Goal: Task Accomplishment & Management: Manage account settings

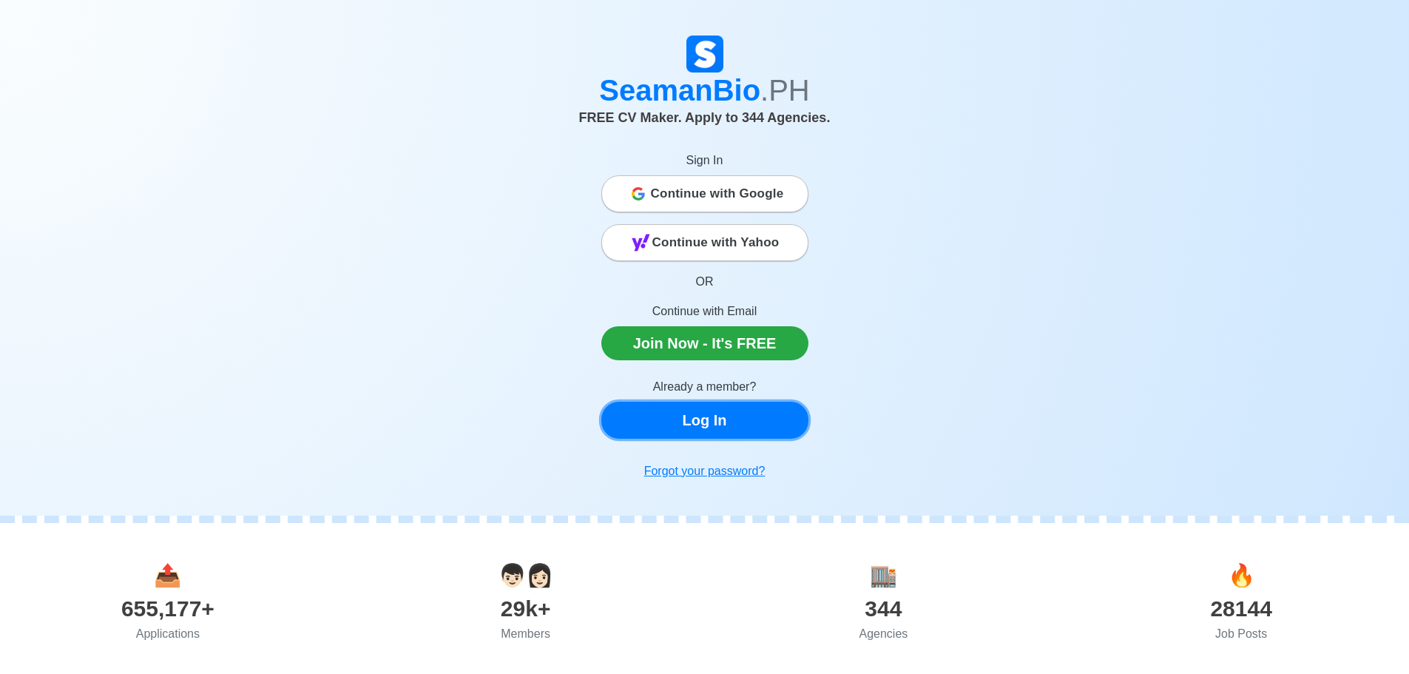
click at [717, 423] on link "Log In" at bounding box center [704, 420] width 207 height 37
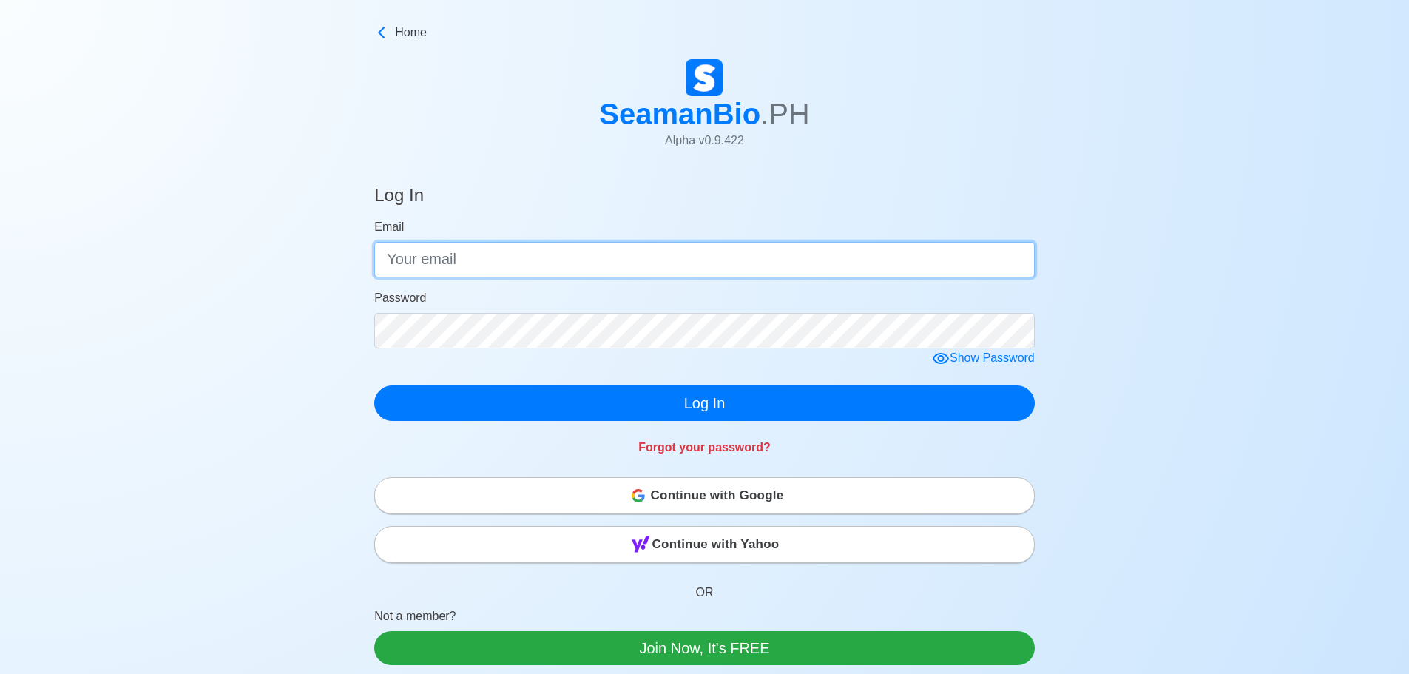
click at [698, 249] on input "Email" at bounding box center [704, 260] width 661 height 36
type input "[EMAIL_ADDRESS][DOMAIN_NAME]"
drag, startPoint x: 621, startPoint y: 265, endPoint x: 301, endPoint y: 250, distance: 319.9
click at [306, 247] on div "Log In Email mcberdin15@gmail.com Password Show Password Log In Forgot your pas…" at bounding box center [704, 525] width 1409 height 717
click at [580, 256] on input "Email" at bounding box center [704, 260] width 661 height 36
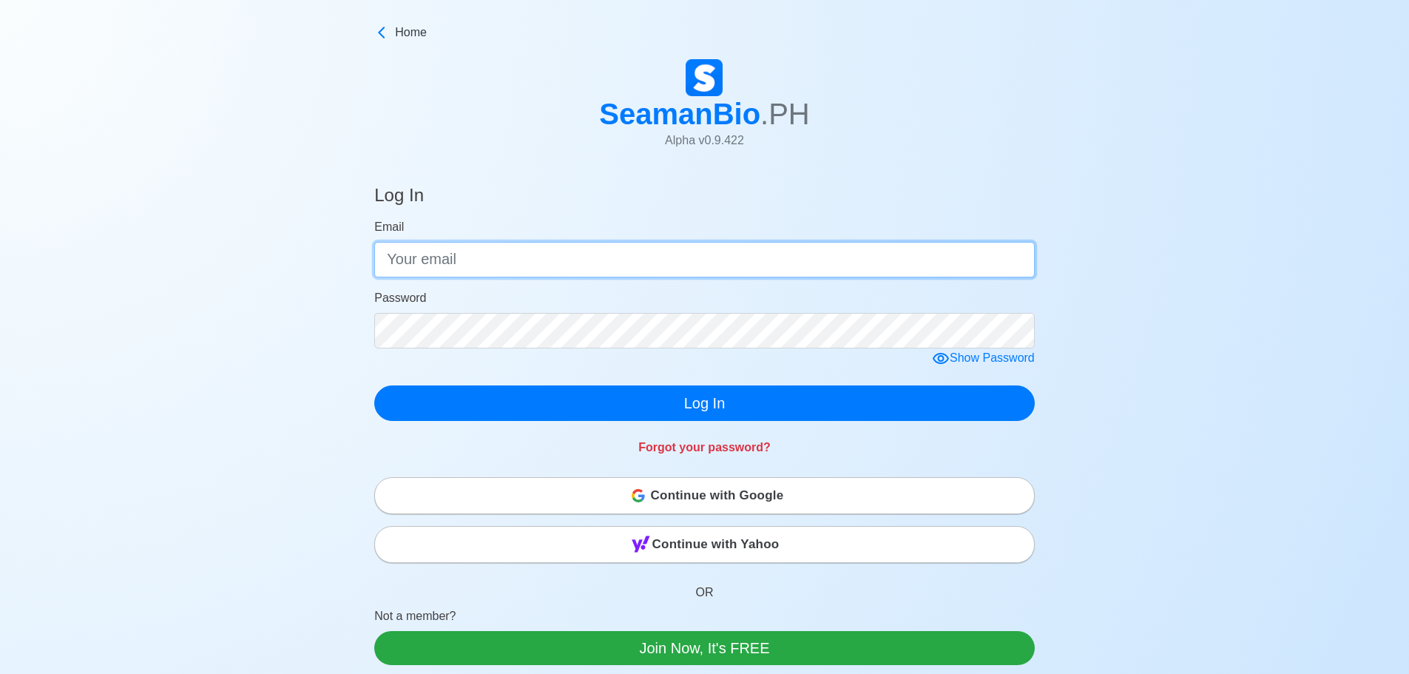
type input "[EMAIL_ADDRESS][DOMAIN_NAME]"
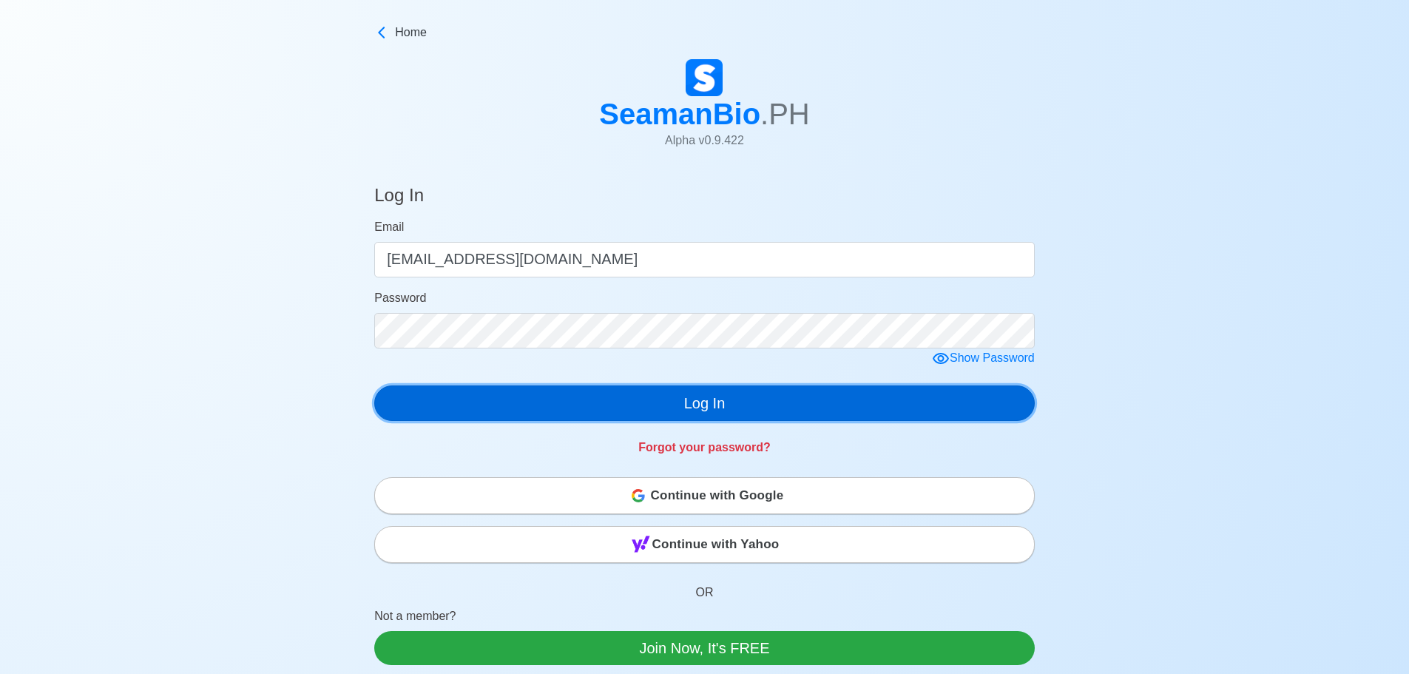
click at [697, 402] on button "Log In" at bounding box center [704, 403] width 661 height 36
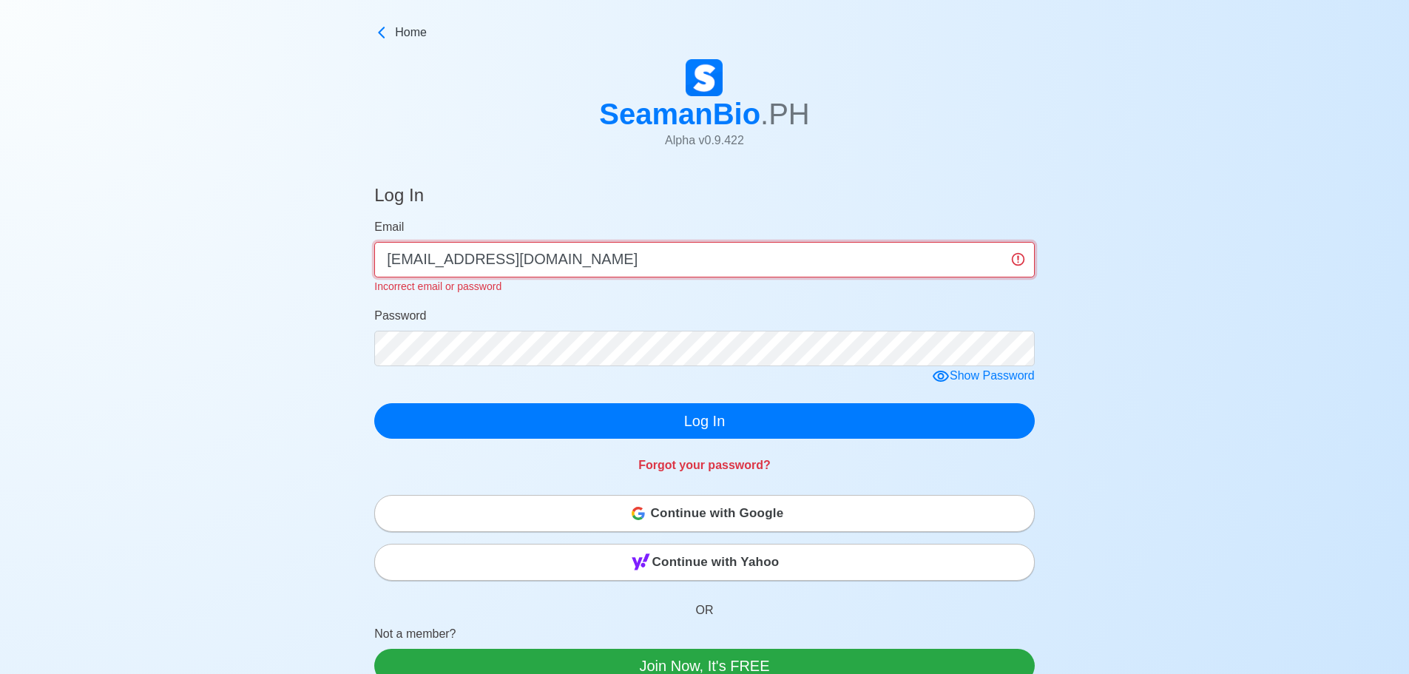
drag, startPoint x: 634, startPoint y: 263, endPoint x: 242, endPoint y: 264, distance: 392.1
click at [243, 264] on div "Log In Email mcberdin15@gmail.com Incorrect email or password Password Show Pas…" at bounding box center [704, 534] width 1409 height 735
click at [1021, 261] on input "Email" at bounding box center [704, 260] width 661 height 36
type input "tan2ng@gmail.com"
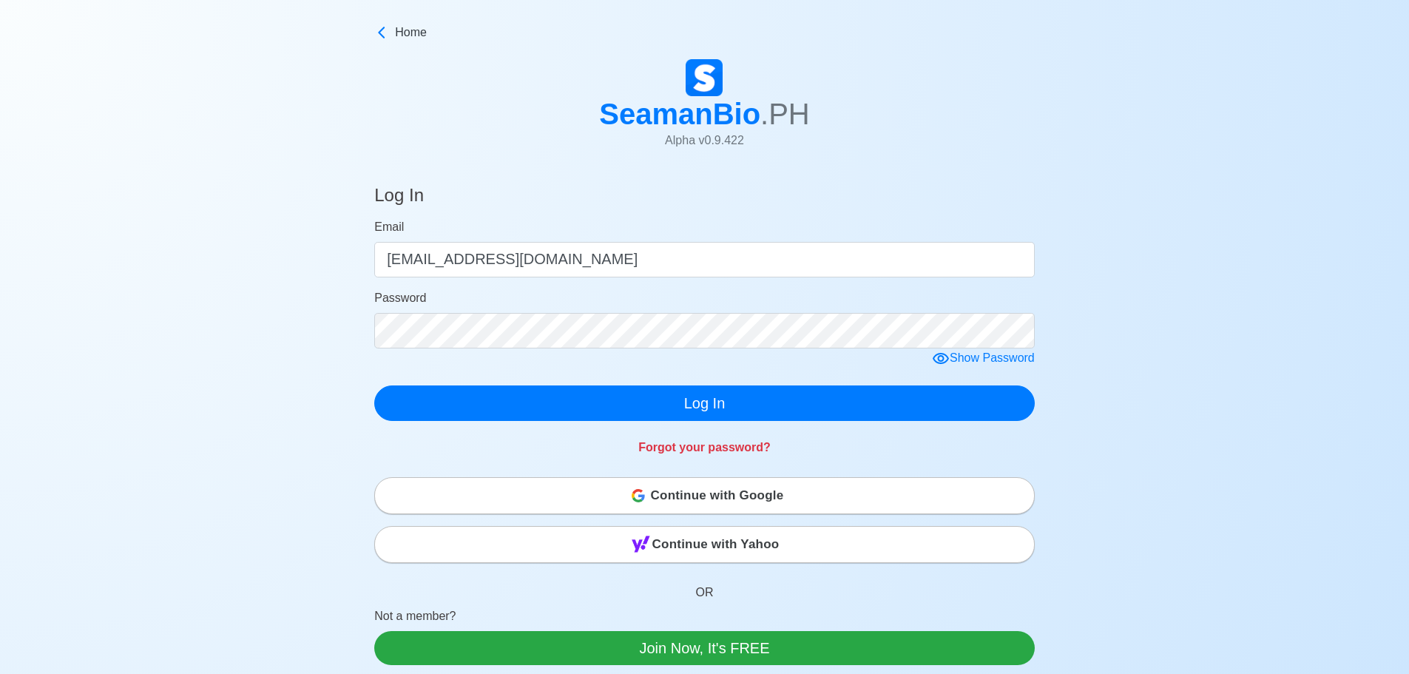
click at [703, 519] on div "Continue with Google Continue with Yahoo" at bounding box center [704, 520] width 661 height 86
click at [729, 492] on span "Continue with Google" at bounding box center [717, 496] width 133 height 30
click at [1001, 356] on div "Show Password" at bounding box center [983, 358] width 103 height 18
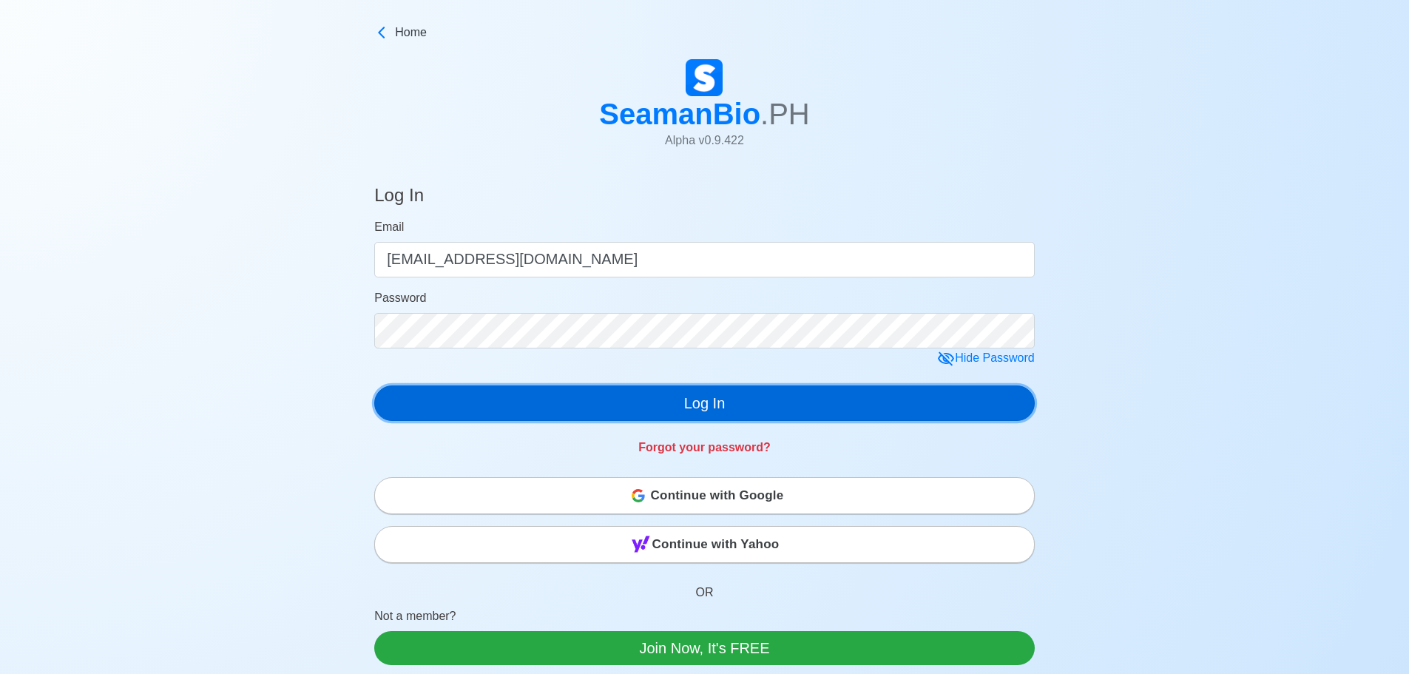
click at [808, 397] on button "Log In" at bounding box center [704, 403] width 661 height 36
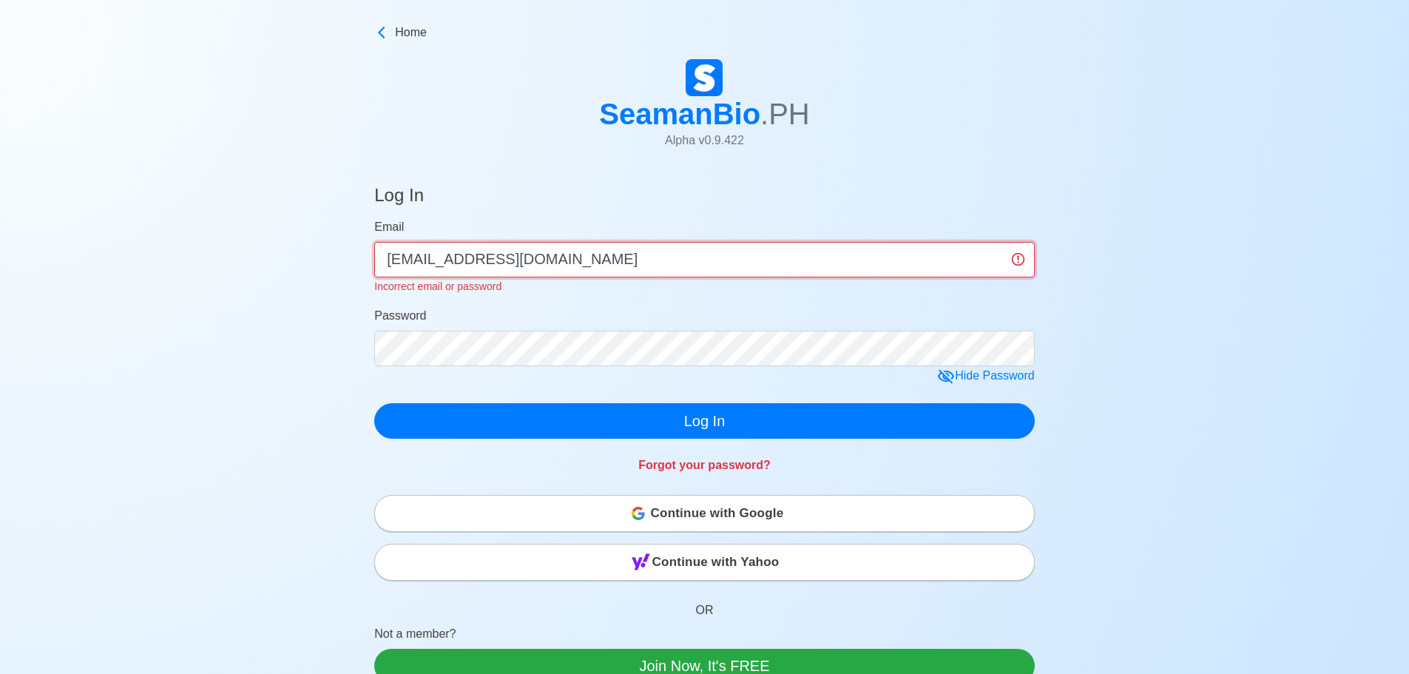
drag, startPoint x: 436, startPoint y: 257, endPoint x: 246, endPoint y: 265, distance: 189.5
click at [246, 263] on div "Log In Email tan2ng@gmail.com Incorrect email or password Password Hide Passwor…" at bounding box center [704, 534] width 1409 height 735
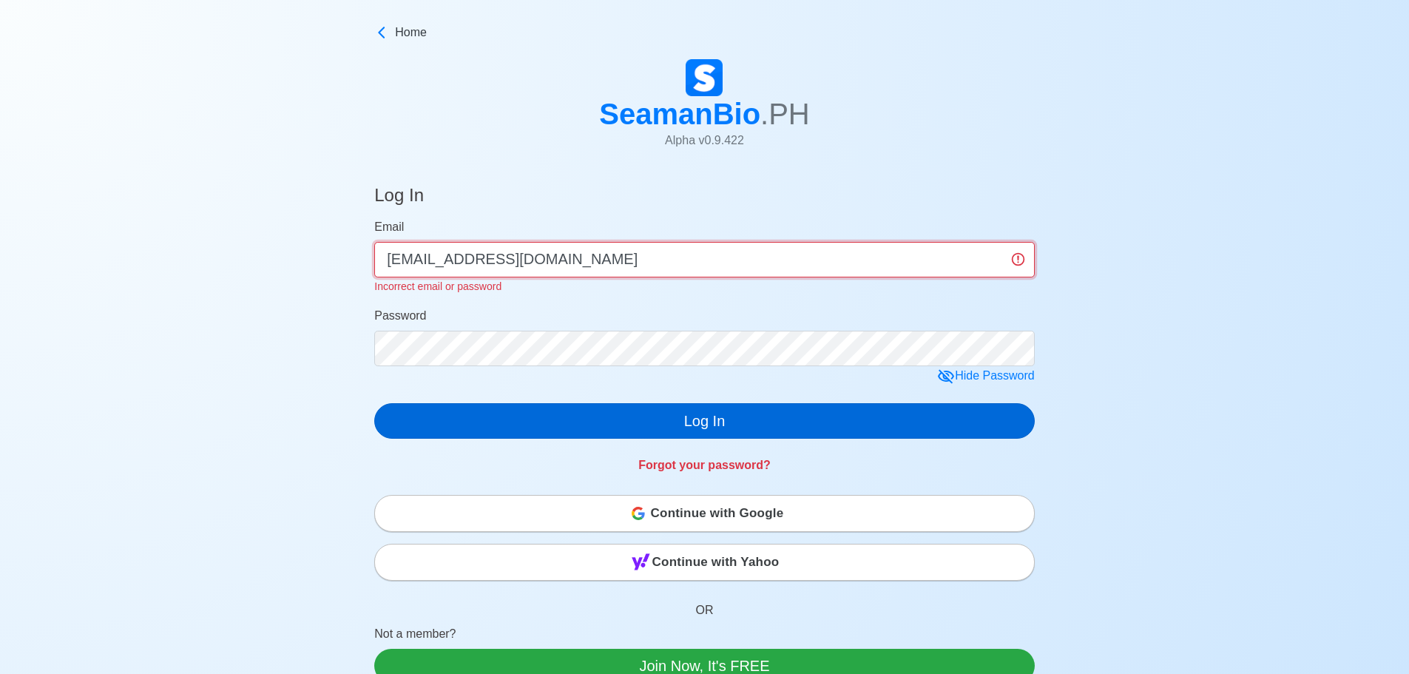
type input "[EMAIL_ADDRESS][DOMAIN_NAME]"
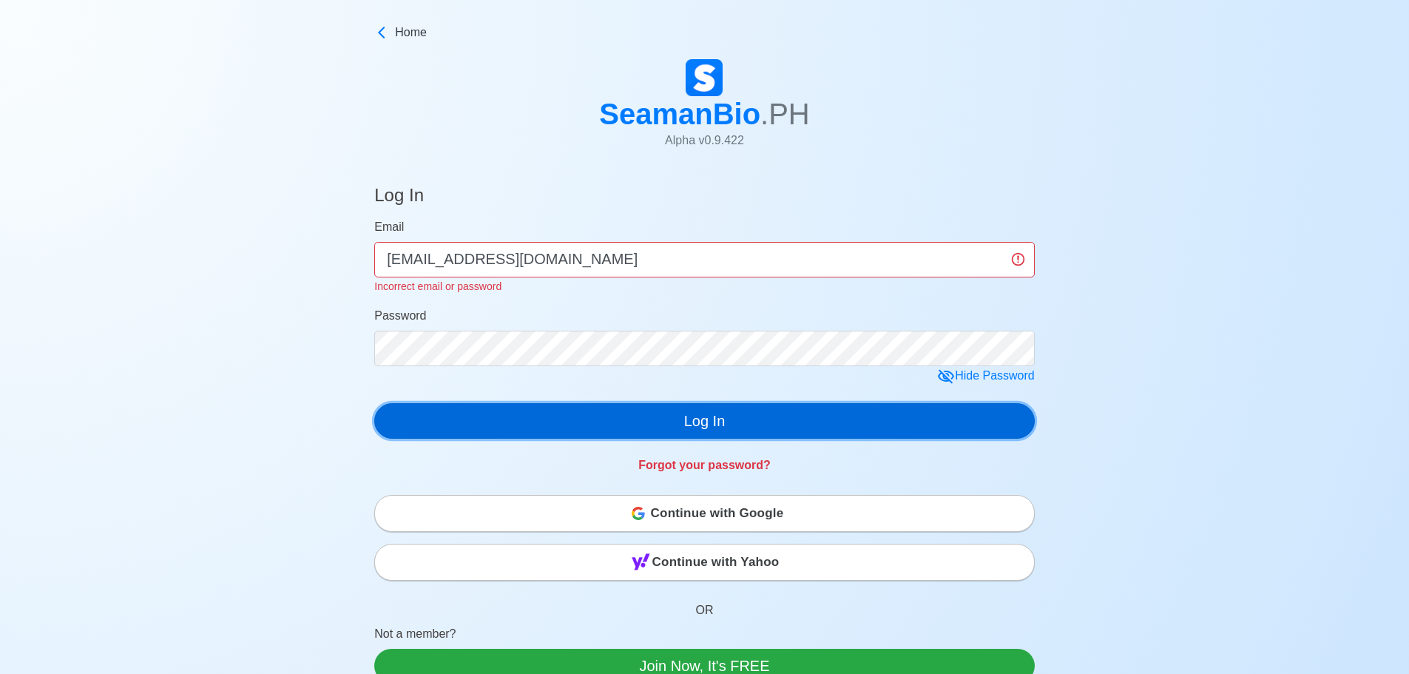
click at [703, 425] on div "Log In Email mcberdin15@gmail.com Incorrect email or password Password Hide Pas…" at bounding box center [704, 326] width 661 height 319
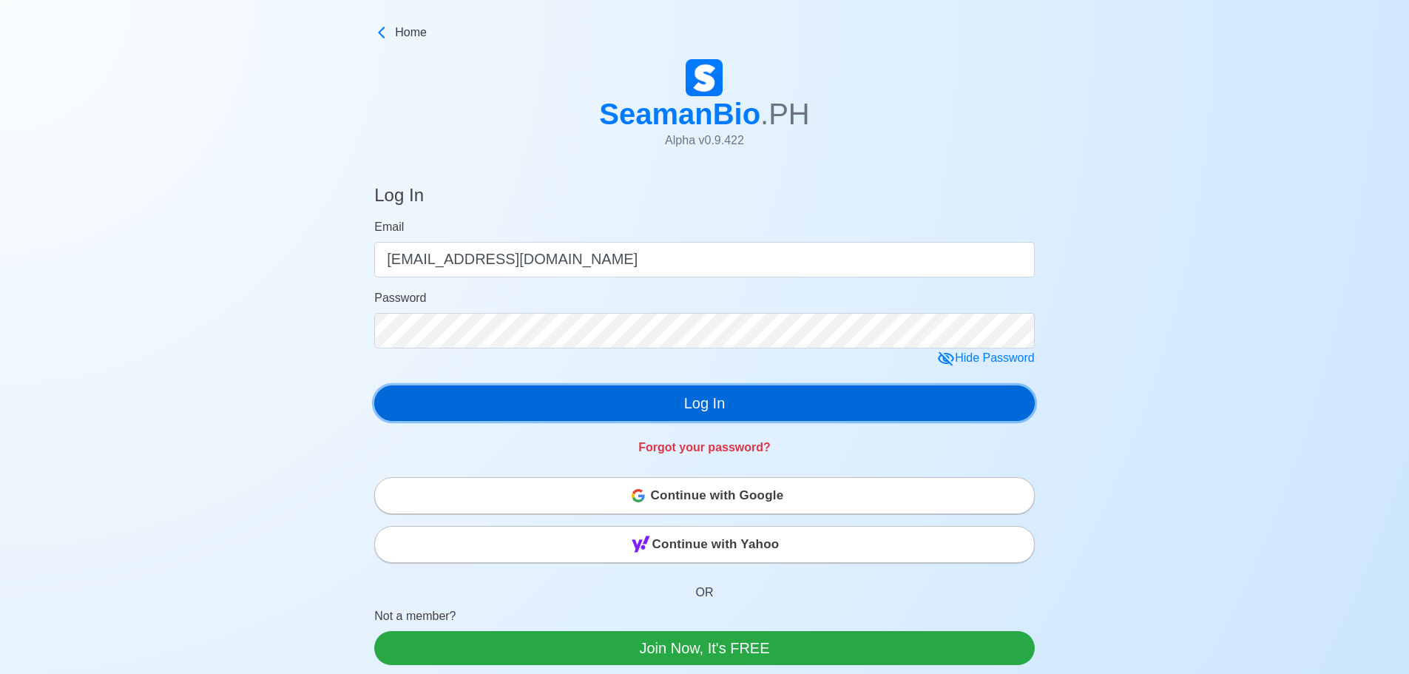
click at [722, 407] on button "Log In" at bounding box center [704, 403] width 661 height 36
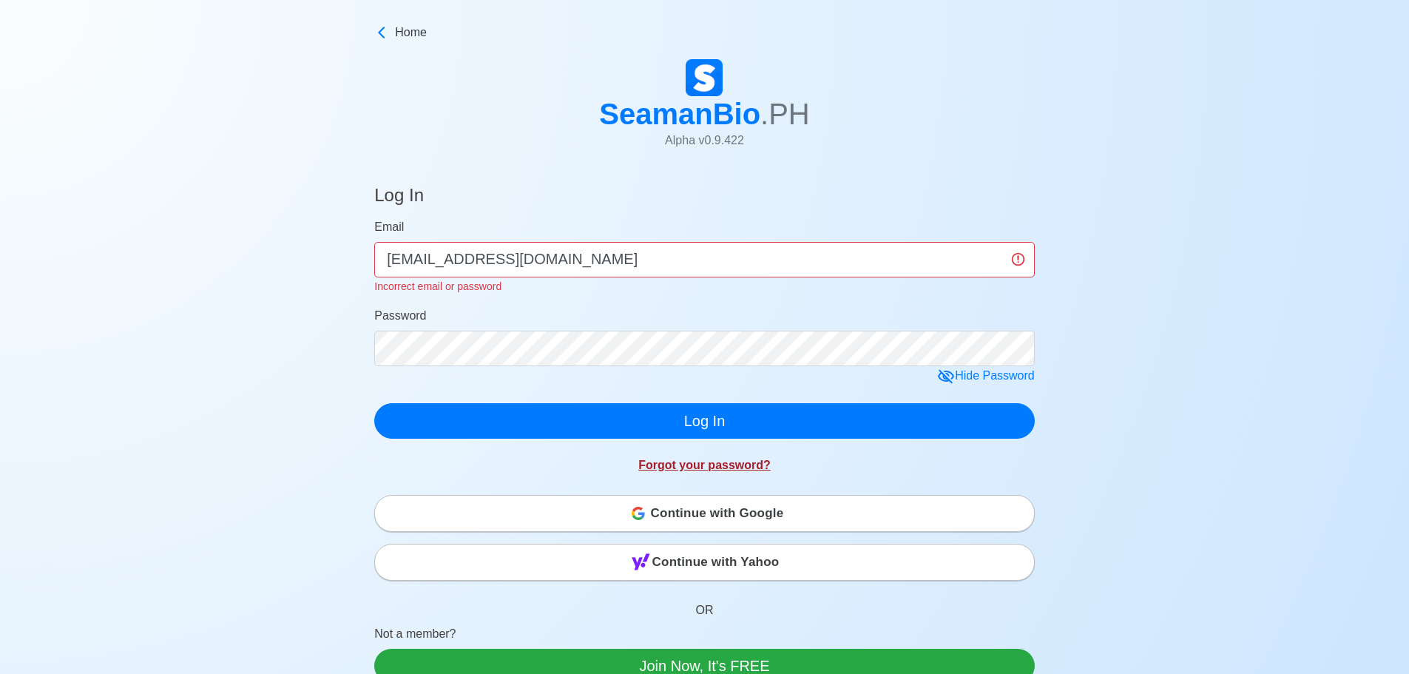
click at [731, 467] on link "Forgot your password?" at bounding box center [704, 465] width 132 height 13
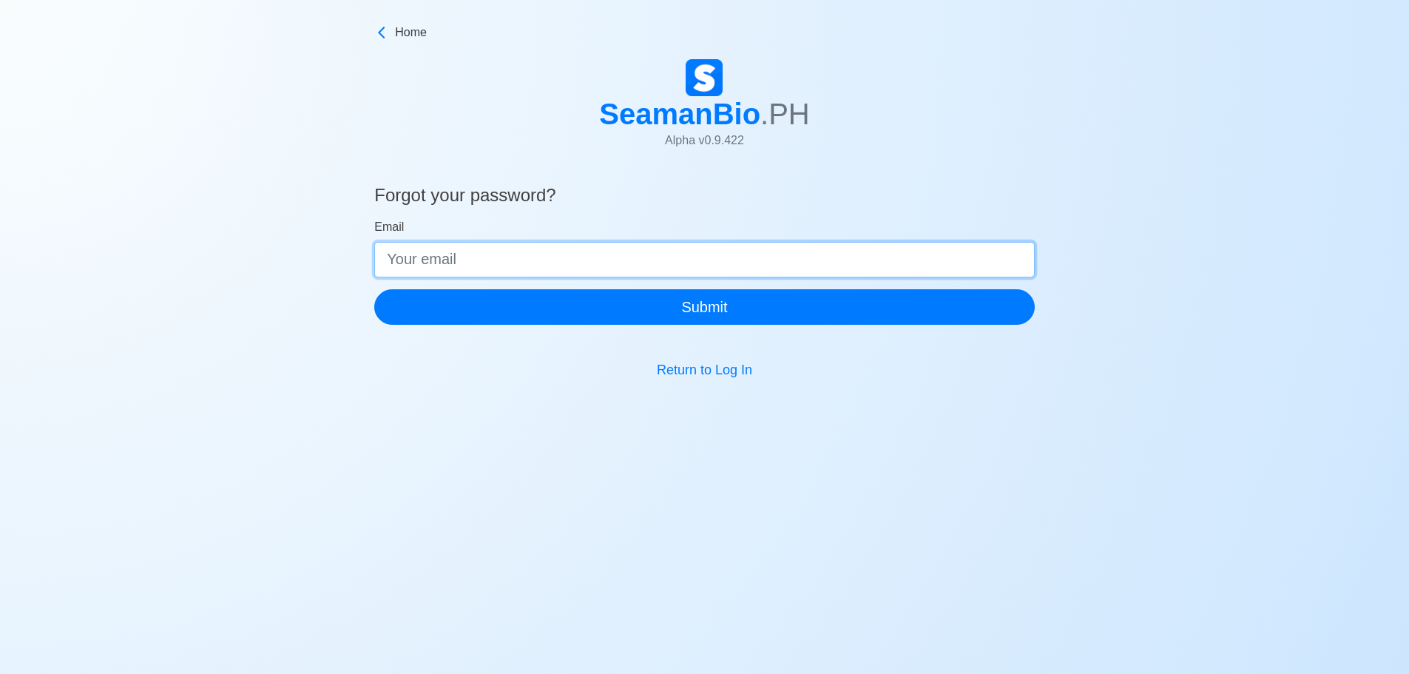
click at [745, 264] on input "Email" at bounding box center [704, 260] width 661 height 36
type input "[EMAIL_ADDRESS][DOMAIN_NAME]"
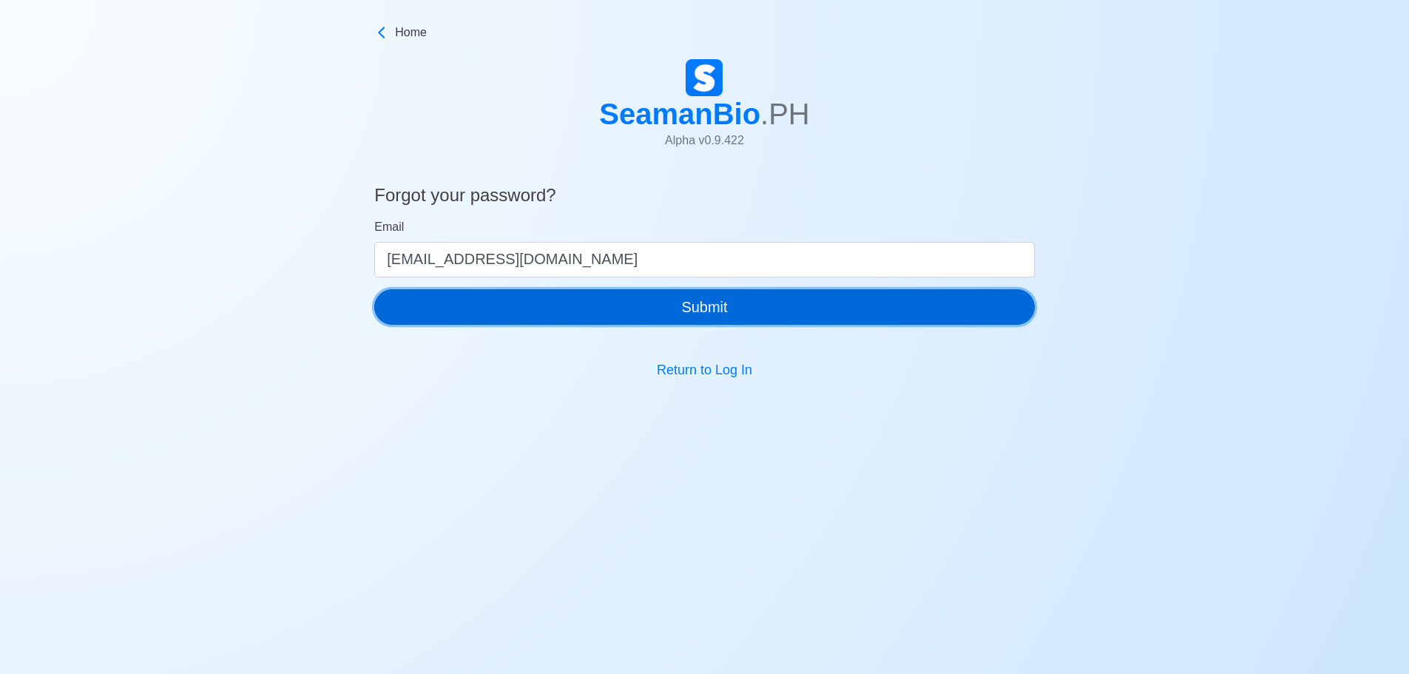
click at [541, 300] on button "Submit" at bounding box center [704, 307] width 661 height 36
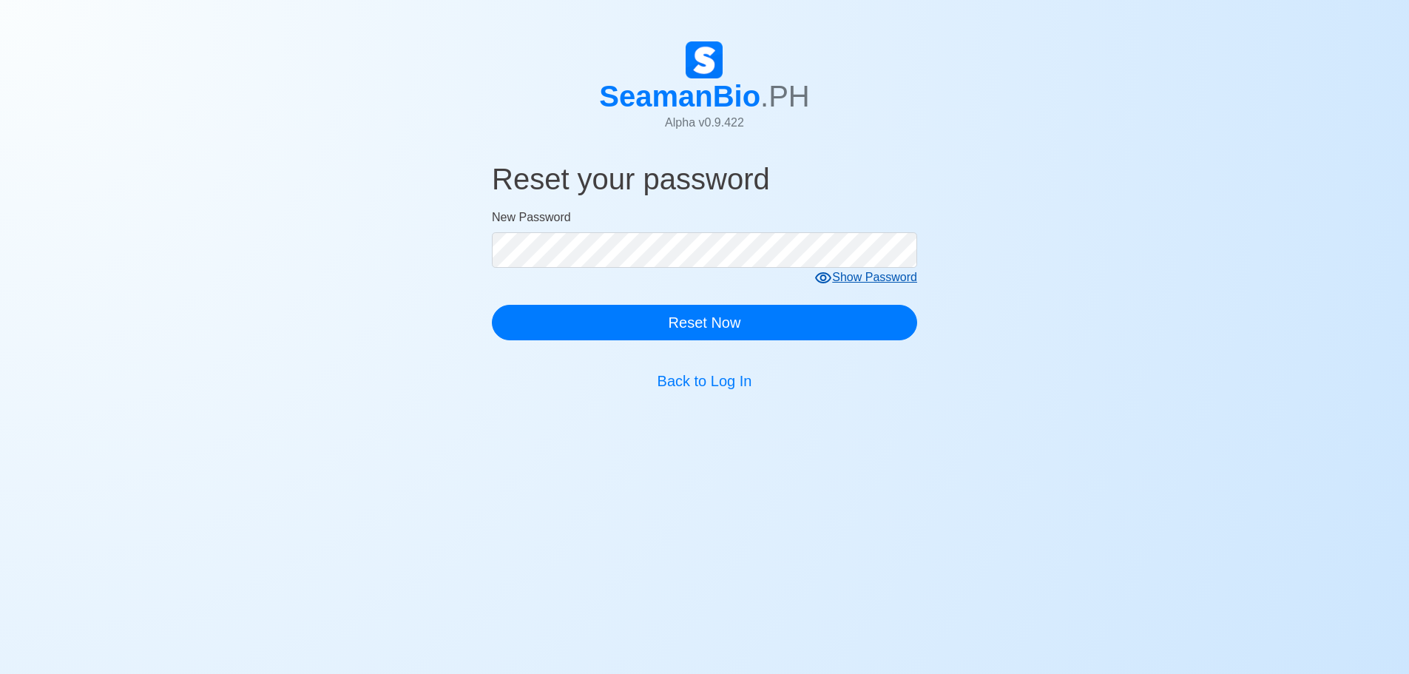
click at [848, 283] on div "Show Password" at bounding box center [865, 278] width 103 height 18
click at [871, 274] on div "Hide Password" at bounding box center [869, 278] width 98 height 18
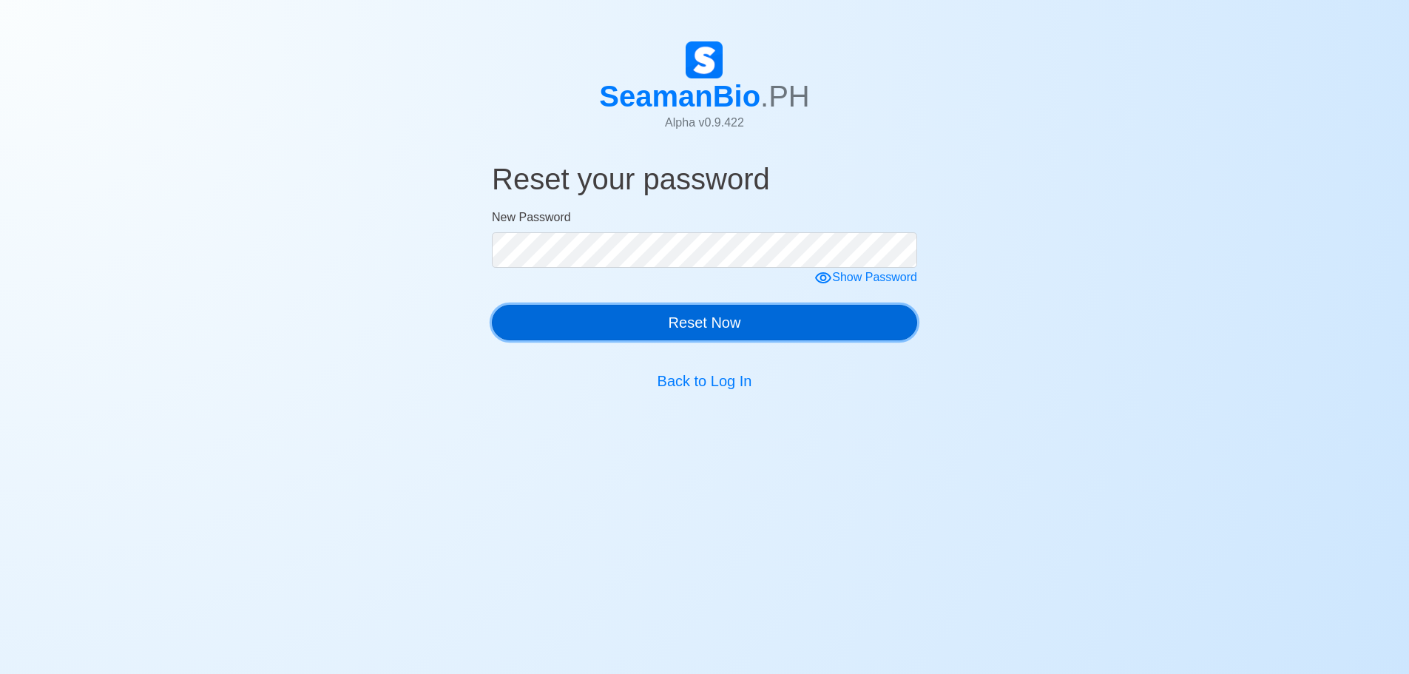
click at [785, 328] on button "Reset Now" at bounding box center [704, 323] width 425 height 36
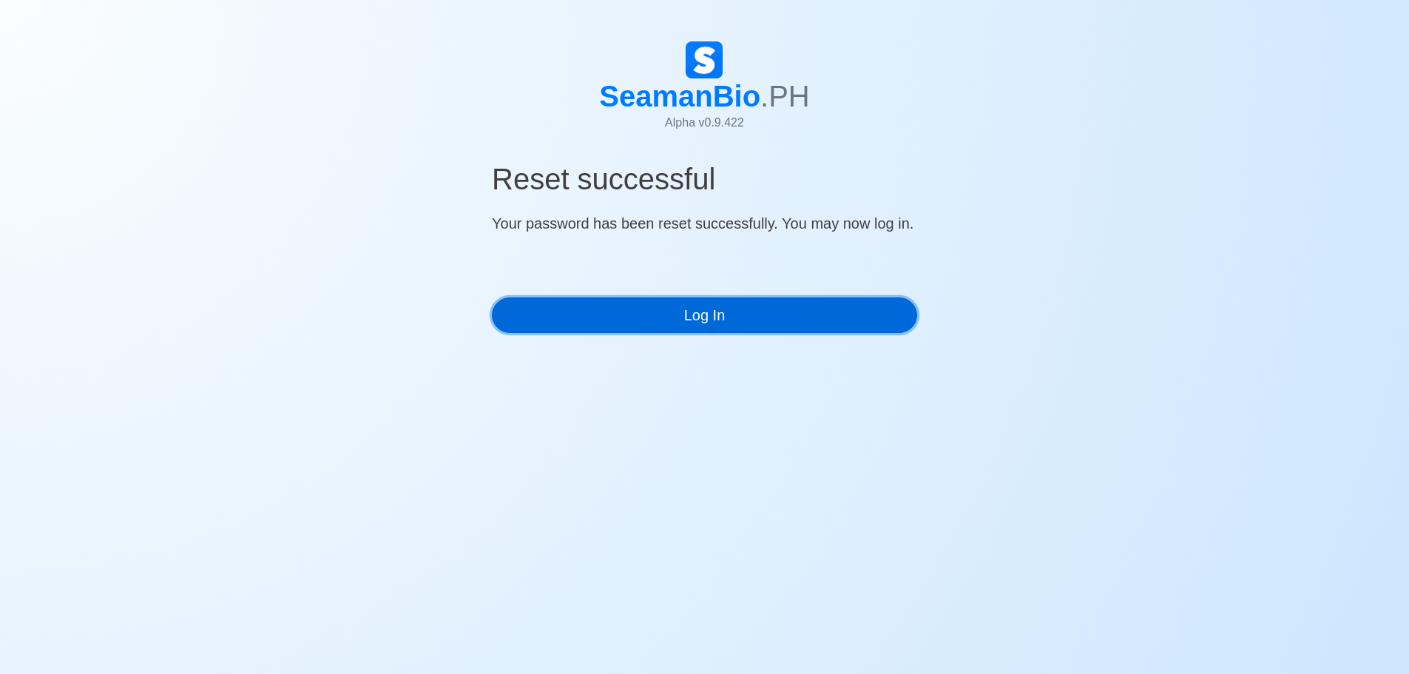
click at [691, 314] on link "Log In" at bounding box center [704, 315] width 425 height 36
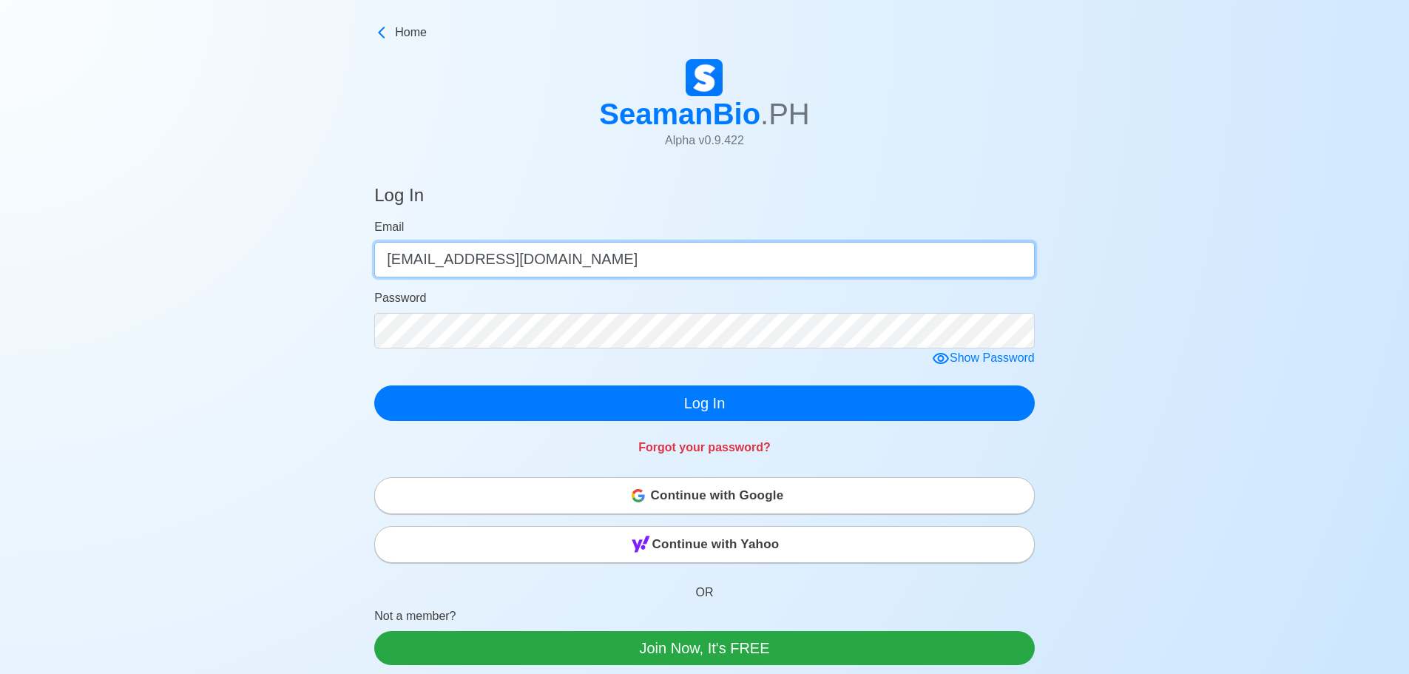
click at [670, 253] on input "tan2ng@gmail.com" at bounding box center [704, 260] width 661 height 36
drag, startPoint x: 661, startPoint y: 256, endPoint x: 84, endPoint y: 262, distance: 577.0
click at [84, 260] on div "Log In Email tan2ng@gmail.com Password Show Password Log In Forgot your passwor…" at bounding box center [704, 525] width 1409 height 717
click at [430, 259] on input "tan2ng@gmail.com" at bounding box center [704, 260] width 661 height 36
click at [433, 263] on input "tan2ng@gmail.com" at bounding box center [704, 260] width 661 height 36
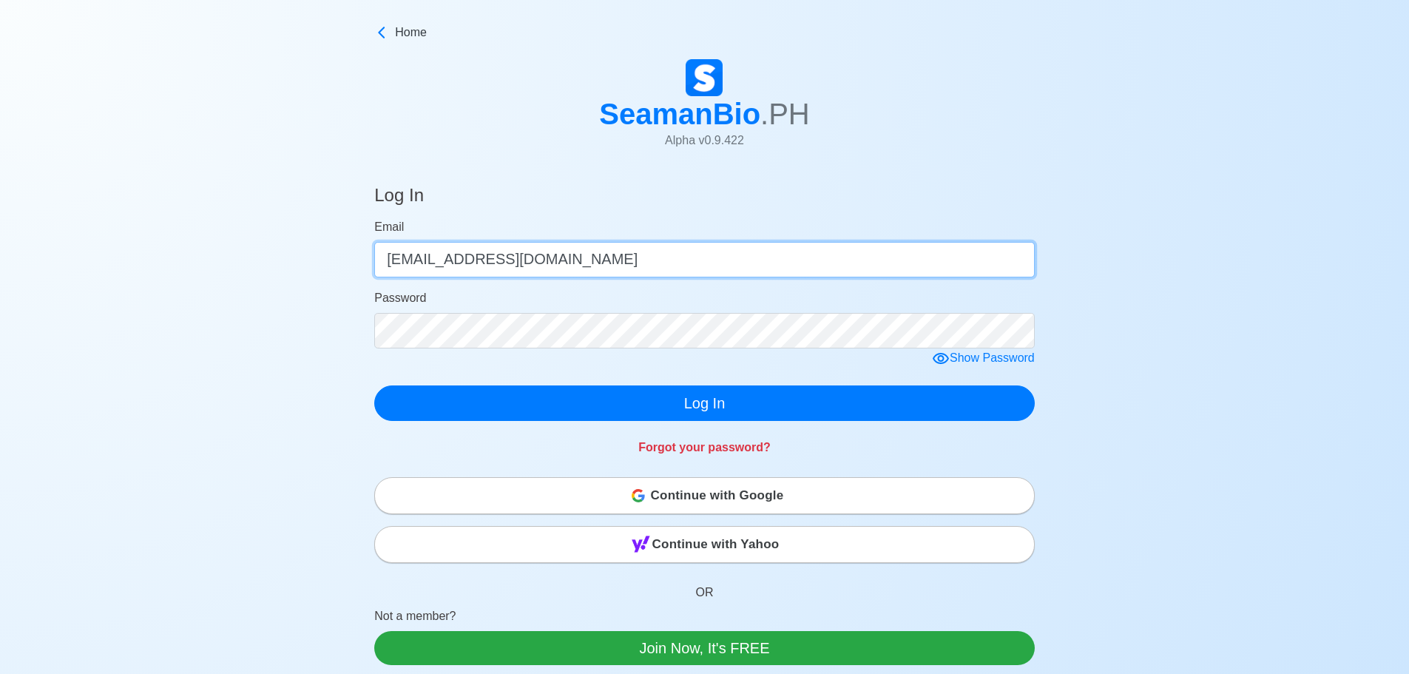
click at [433, 263] on input "tan2ng@gmail.com" at bounding box center [704, 260] width 661 height 36
click at [602, 262] on input "tan2ng@gmail.com" at bounding box center [704, 260] width 661 height 36
drag, startPoint x: 435, startPoint y: 259, endPoint x: 161, endPoint y: 262, distance: 274.5
click at [161, 262] on div "Log In Email tan2ng@gmail.com Password Show Password Log In Forgot your passwor…" at bounding box center [704, 525] width 1409 height 717
type input "[EMAIL_ADDRESS][DOMAIN_NAME]"
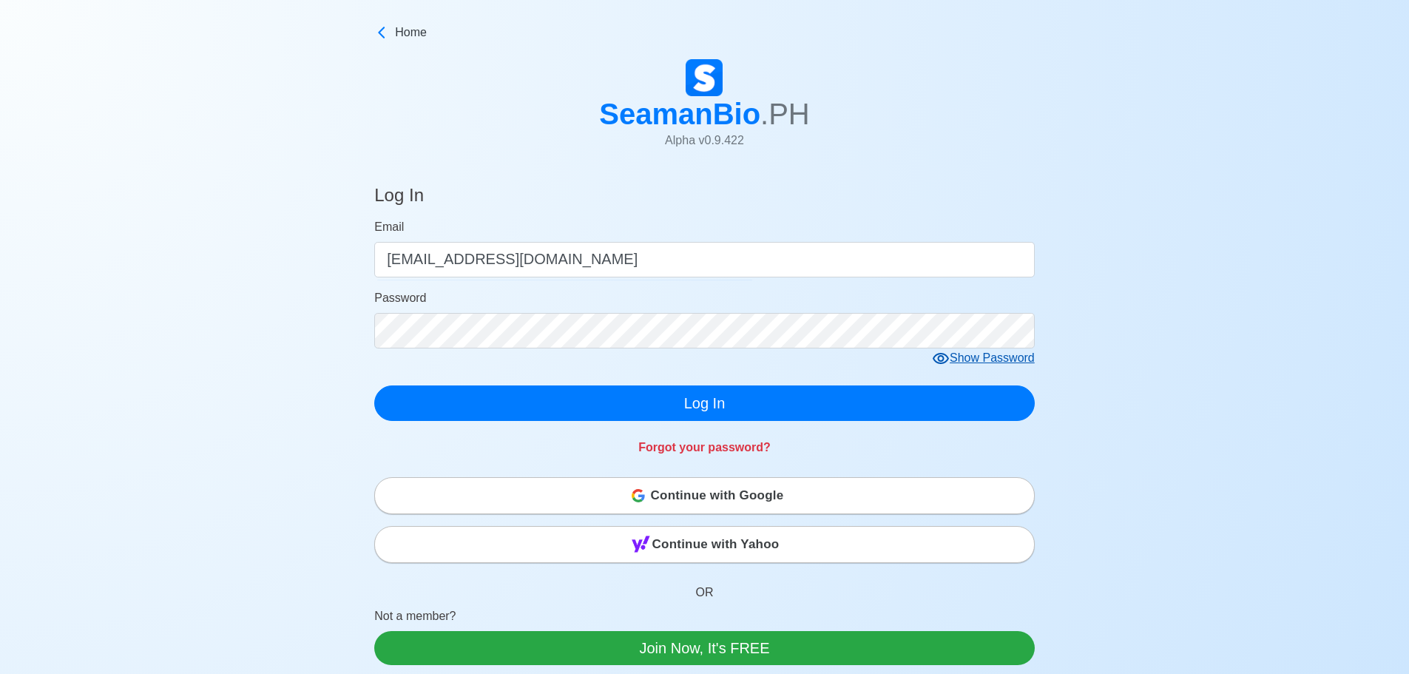
click at [981, 365] on div "Show Password" at bounding box center [983, 358] width 103 height 18
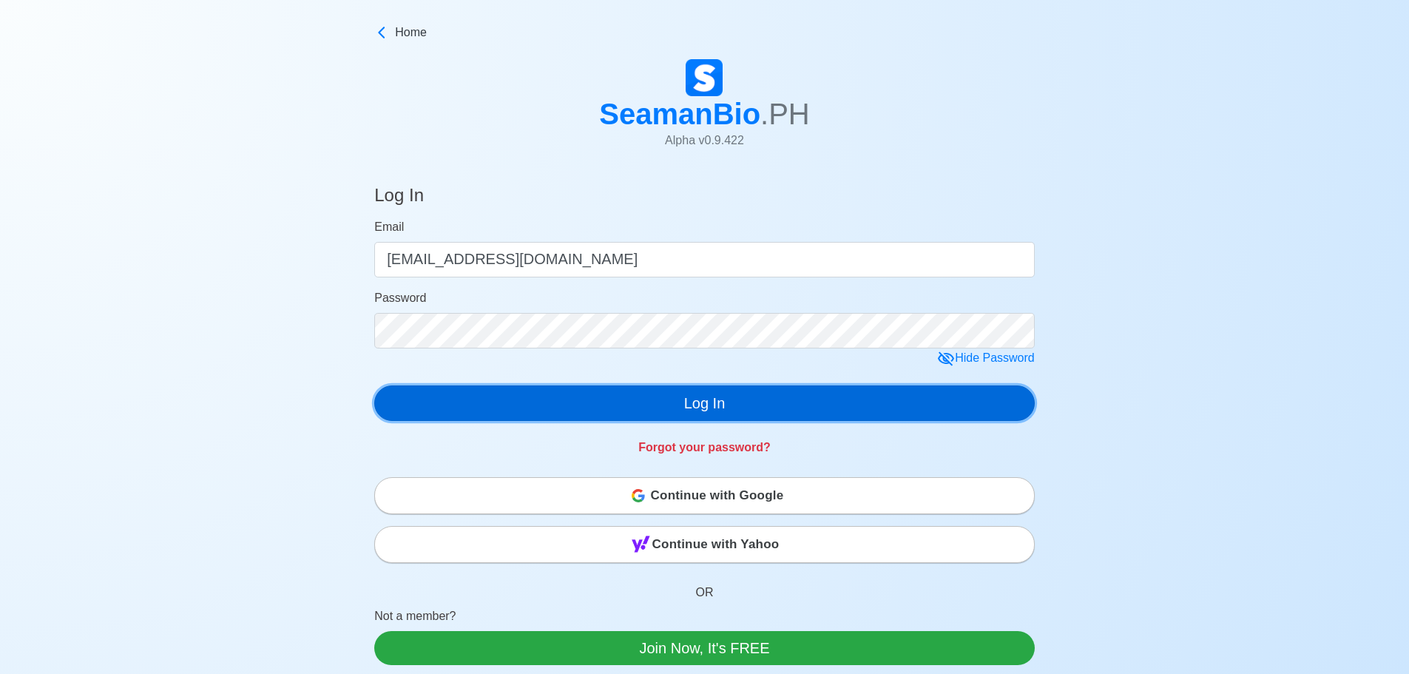
click at [735, 411] on button "Log In" at bounding box center [704, 403] width 661 height 36
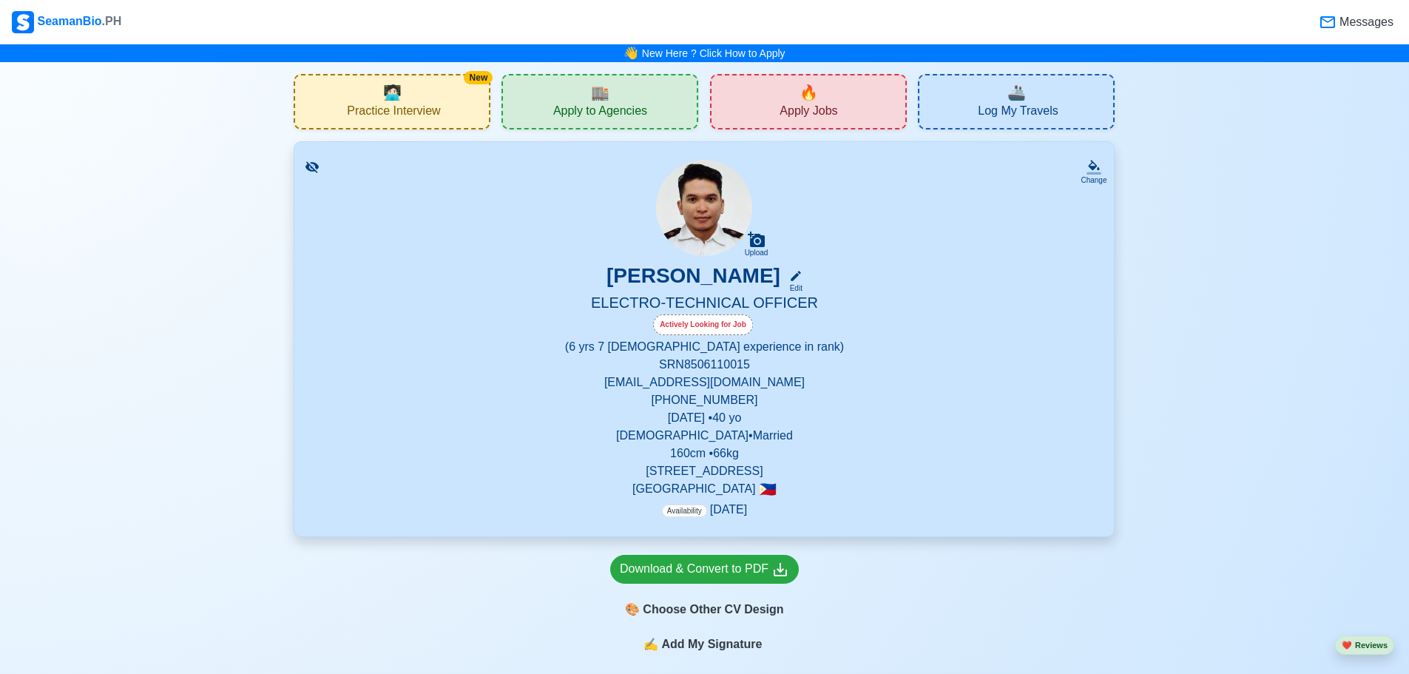
click at [820, 95] on div "🔥 Apply Jobs" at bounding box center [808, 101] width 197 height 55
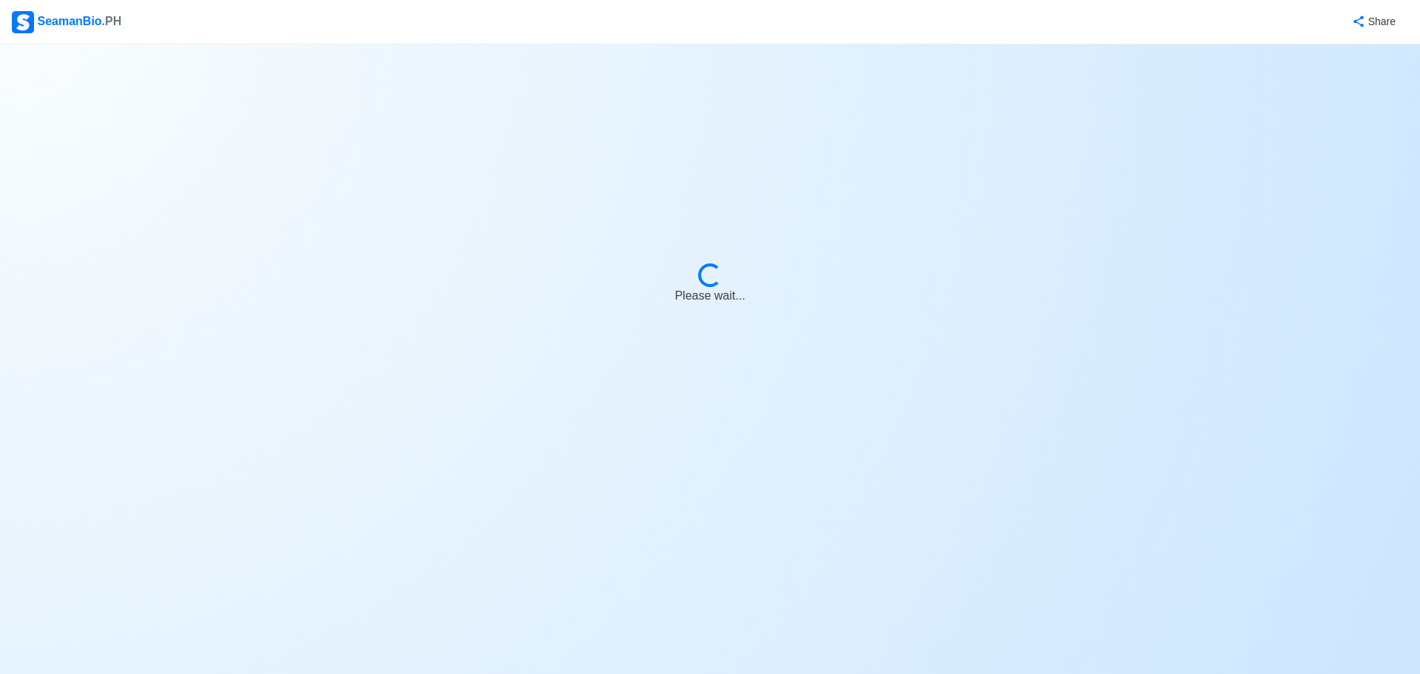
select select "ETO/ETR"
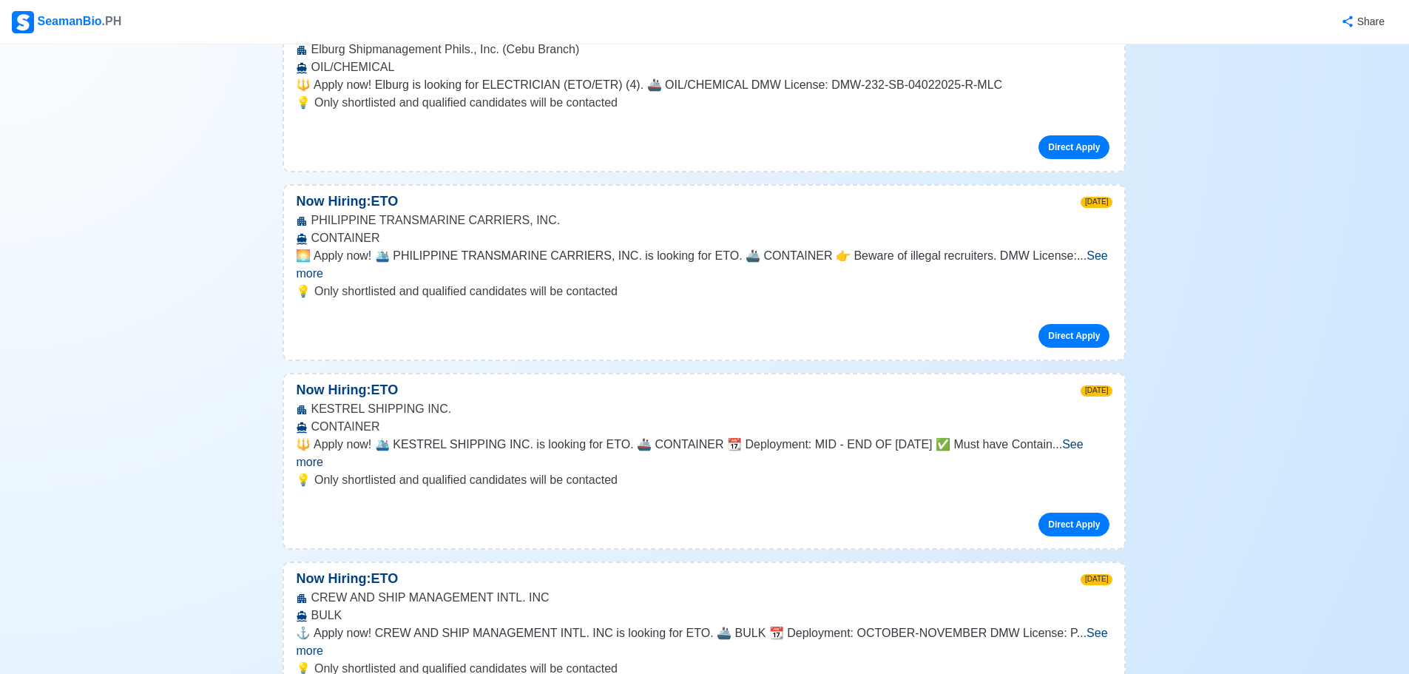
scroll to position [5306, 0]
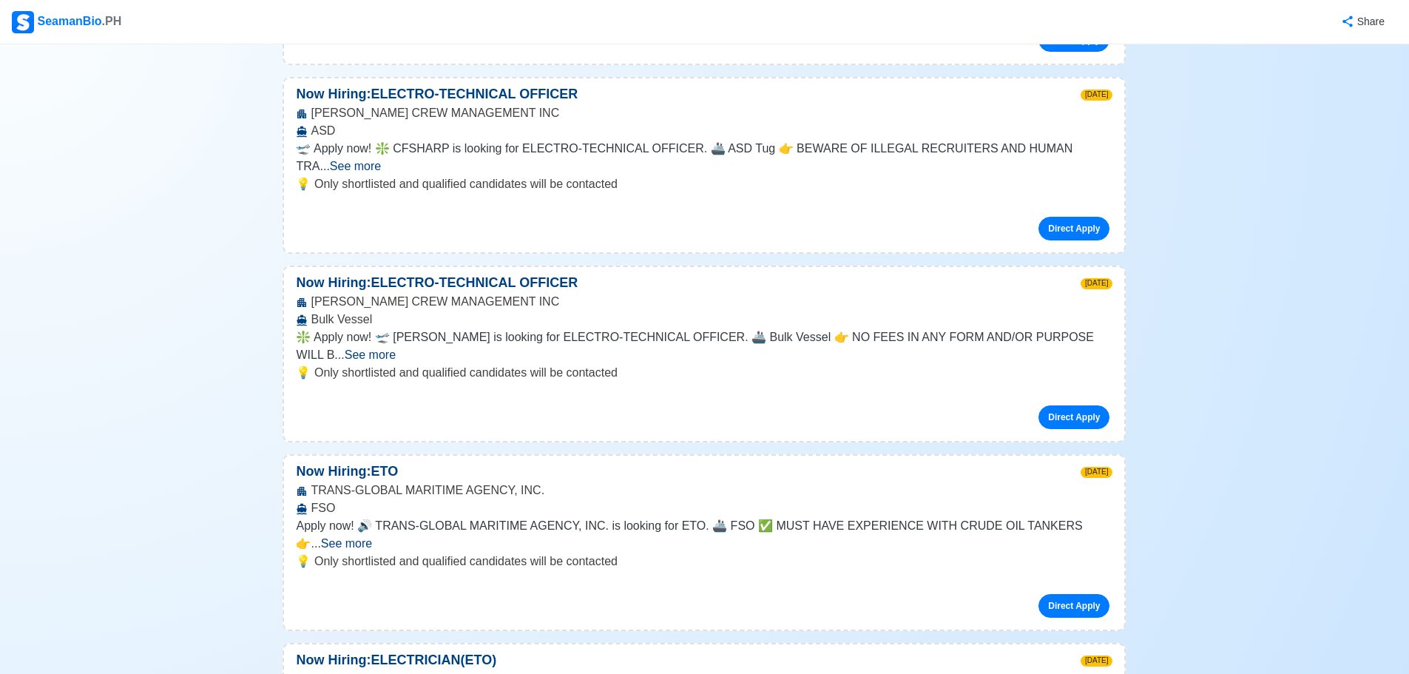
scroll to position [10023, 0]
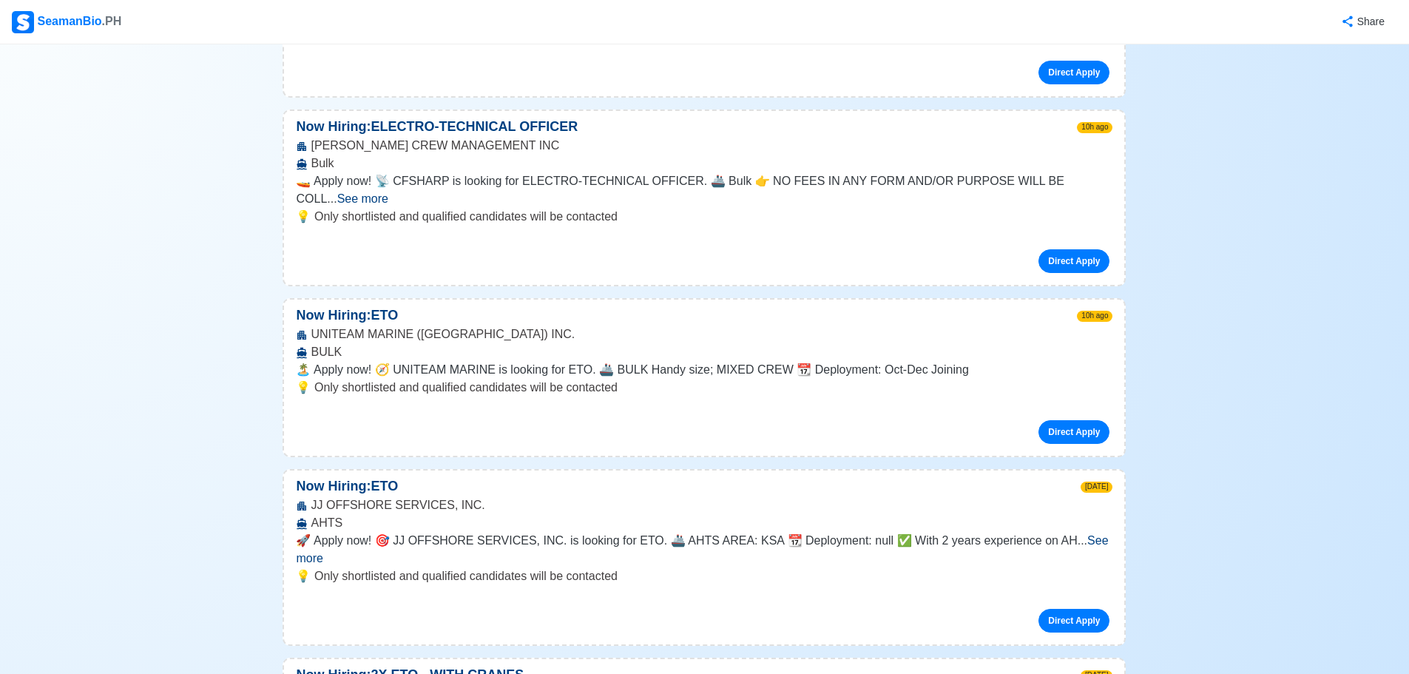
scroll to position [0, 0]
